Goal: Task Accomplishment & Management: Manage account settings

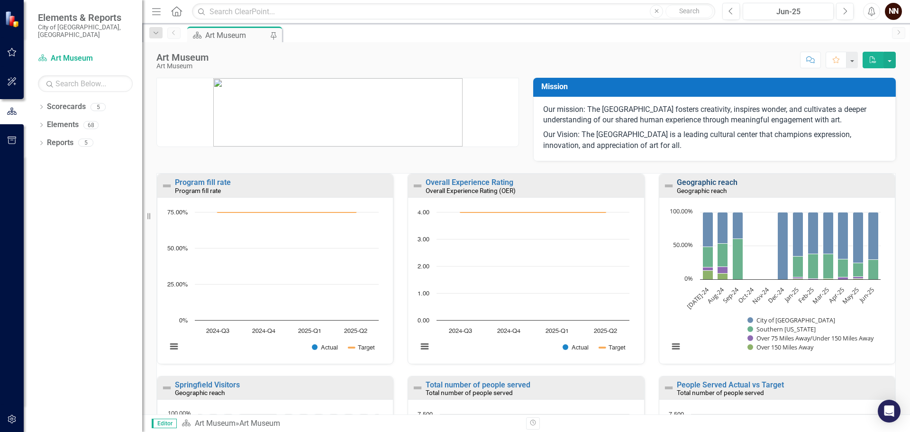
click at [704, 180] on link "Geographic reach" at bounding box center [707, 182] width 61 height 9
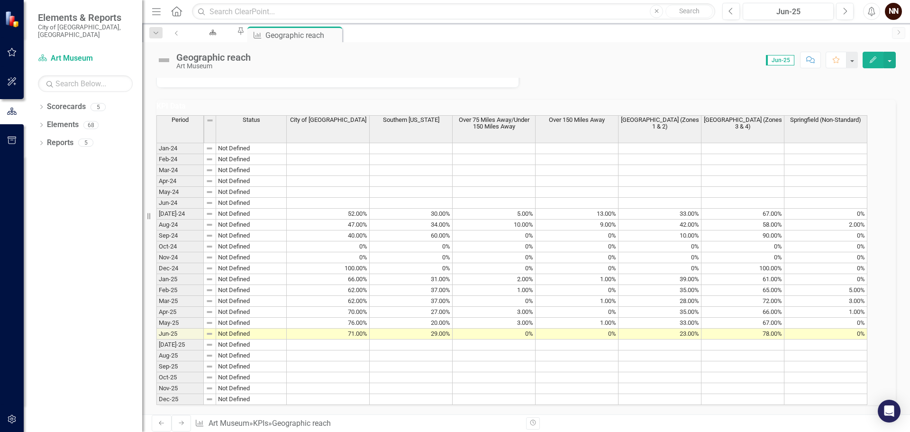
scroll to position [521, 0]
click at [370, 328] on td "71.00%" at bounding box center [328, 333] width 83 height 11
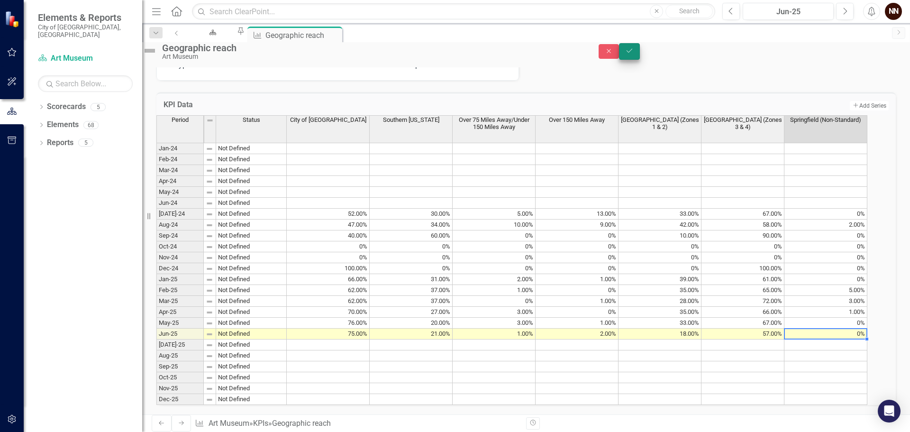
type textarea "0"
click at [634, 54] on icon "Save" at bounding box center [629, 50] width 9 height 7
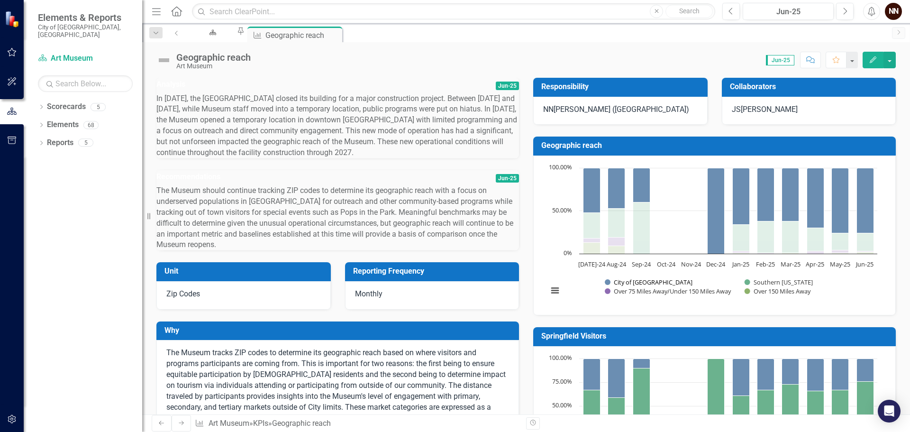
click at [632, 286] on button "Show City of Springfield" at bounding box center [634, 282] width 59 height 9
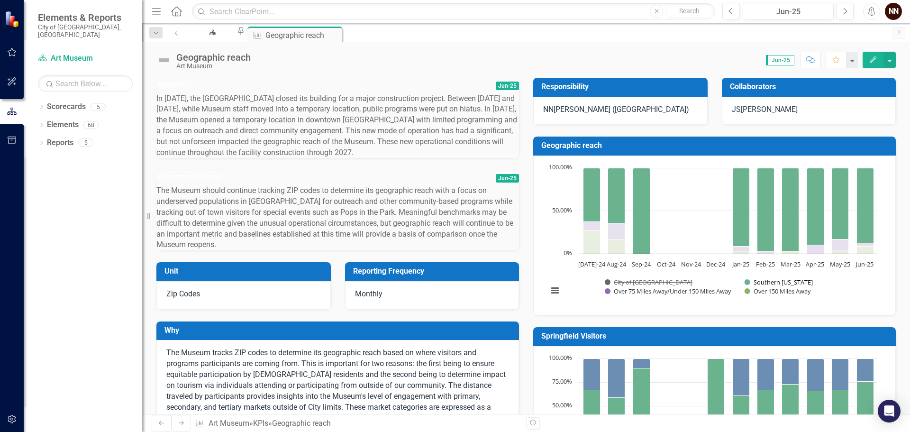
click at [764, 285] on button "Show Southern Missouri" at bounding box center [774, 282] width 61 height 9
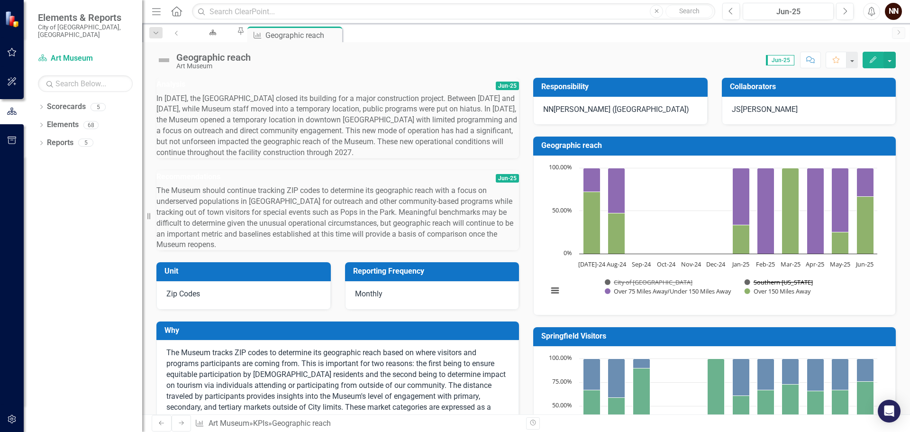
click at [762, 286] on button "Show Southern Missouri" at bounding box center [774, 282] width 61 height 9
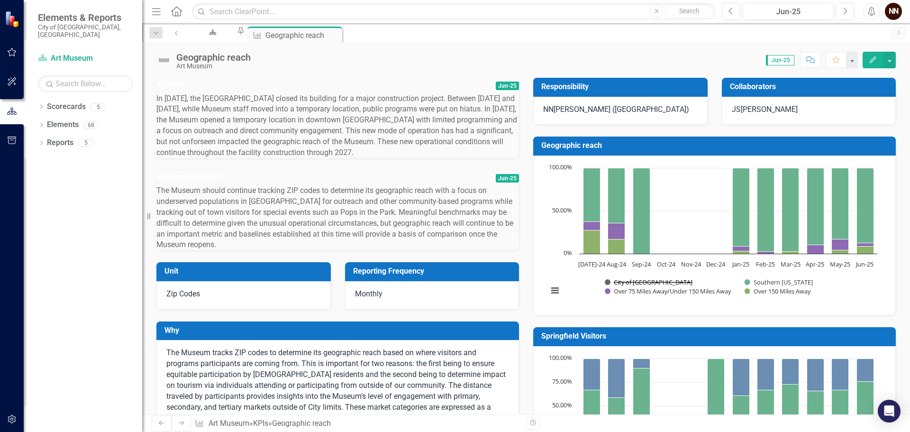
click at [652, 286] on button "Show City of Springfield" at bounding box center [634, 282] width 59 height 9
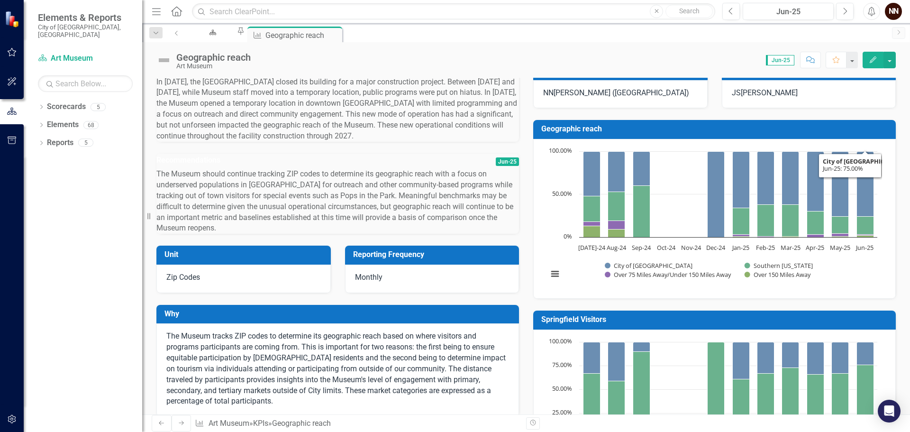
scroll to position [0, 0]
